Goal: Navigation & Orientation: Find specific page/section

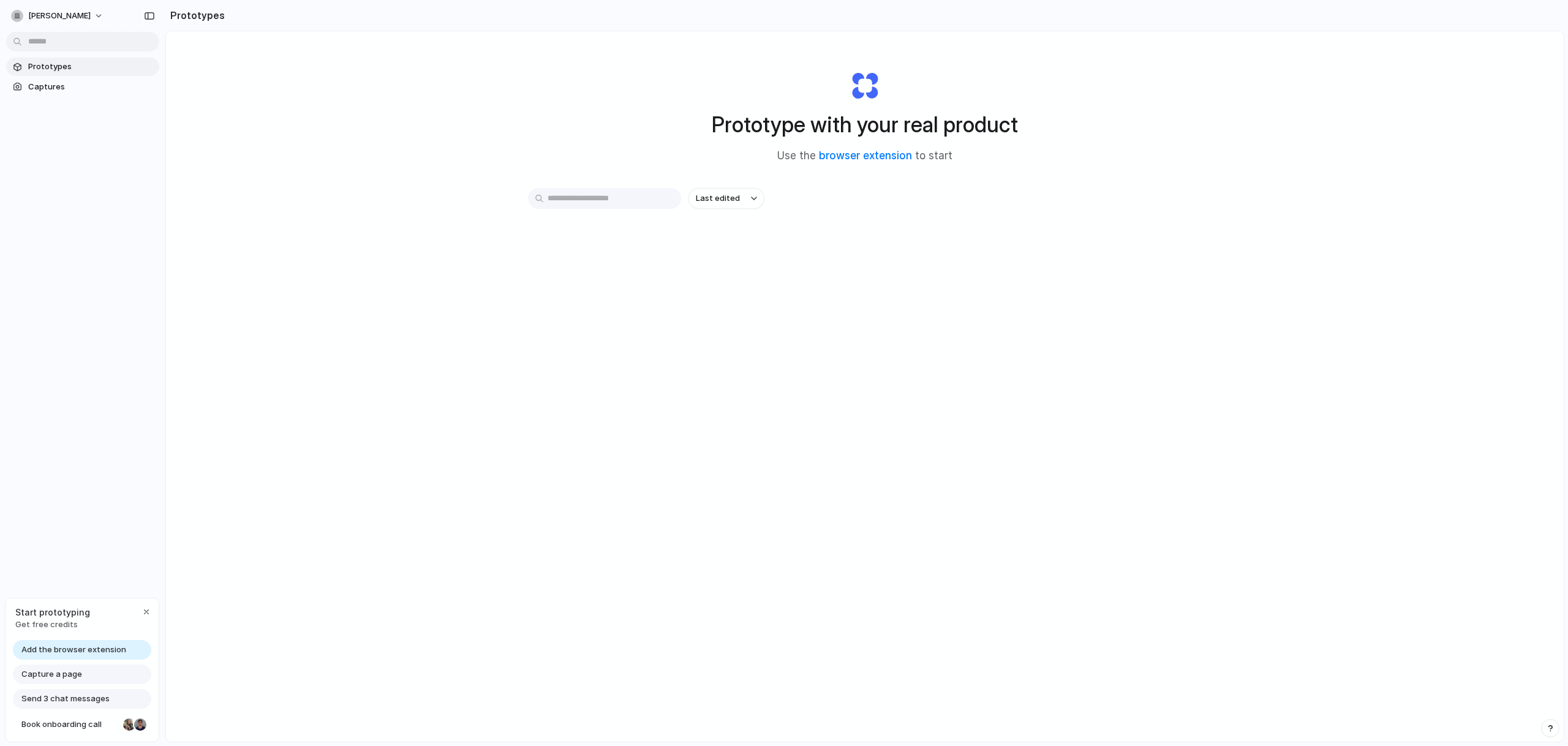
click at [114, 648] on span "Add the browser extension" at bounding box center [73, 649] width 105 height 12
click at [102, 649] on span "Add the browser extension" at bounding box center [73, 649] width 105 height 12
